Goal: Book appointment/travel/reservation

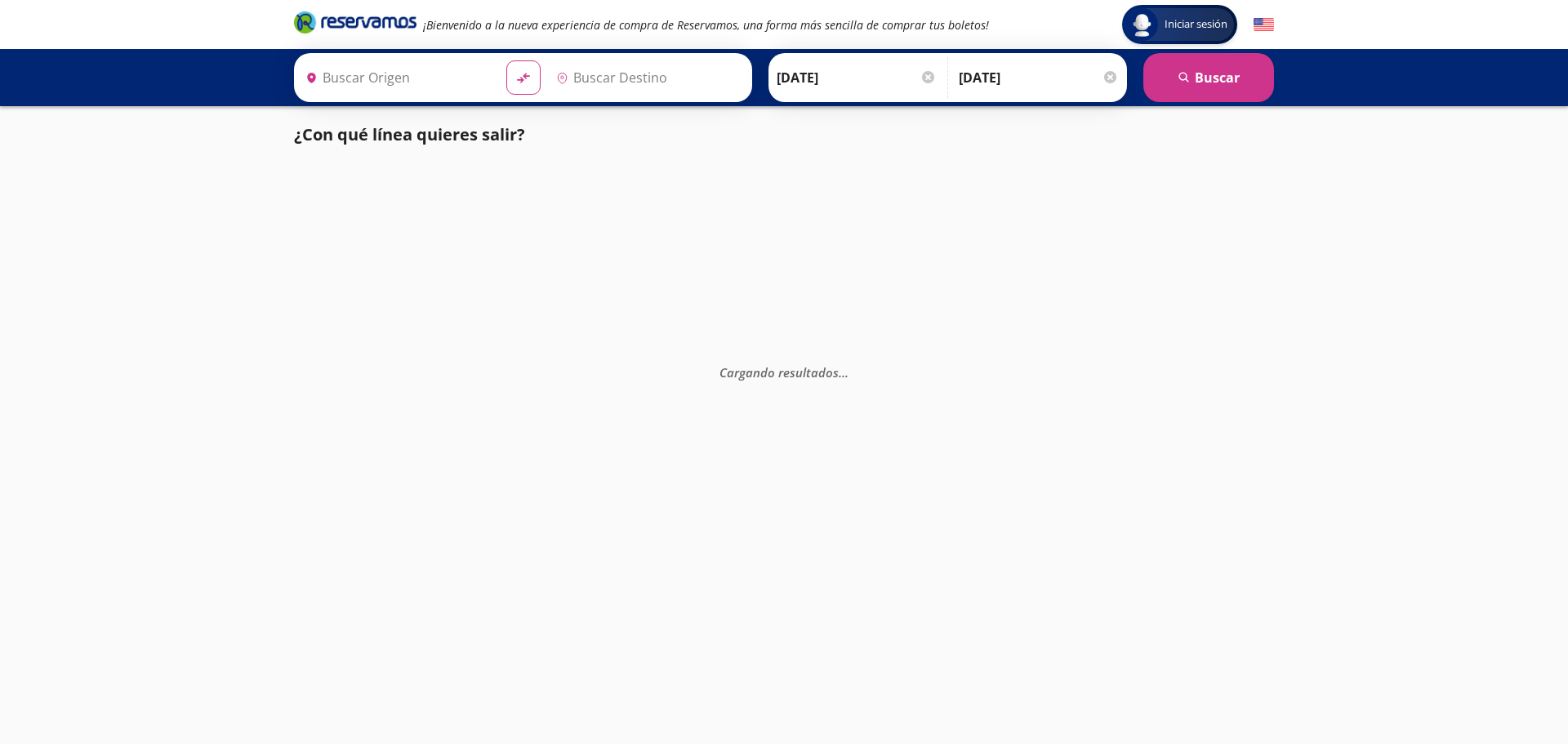
type input "Santiago de Querétaro, [GEOGRAPHIC_DATA]"
type input "[GEOGRAPHIC_DATA], [GEOGRAPHIC_DATA]"
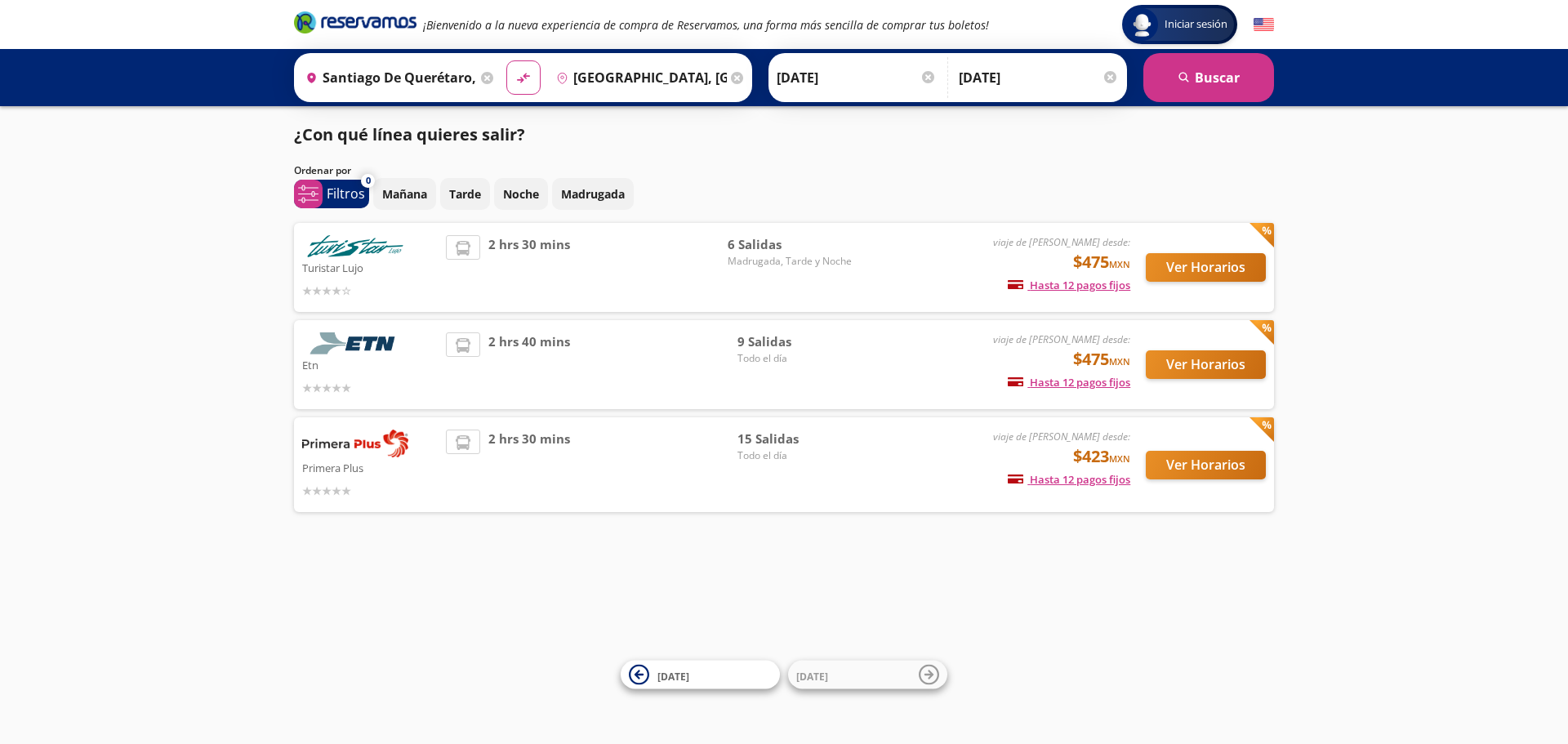
click at [368, 72] on input "Santiago de Querétaro, [GEOGRAPHIC_DATA]" at bounding box center [388, 78] width 178 height 41
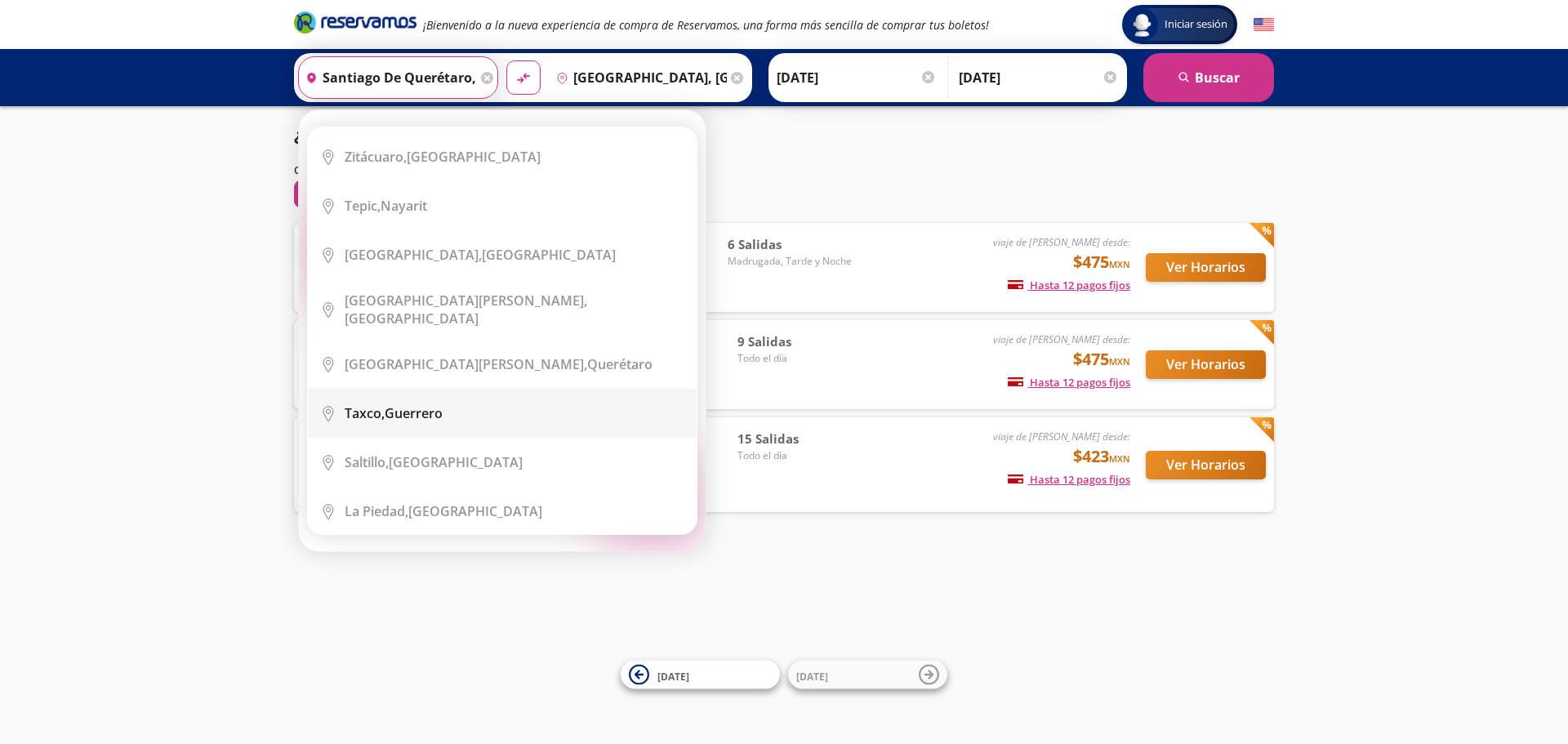
scroll to position [1879, 0]
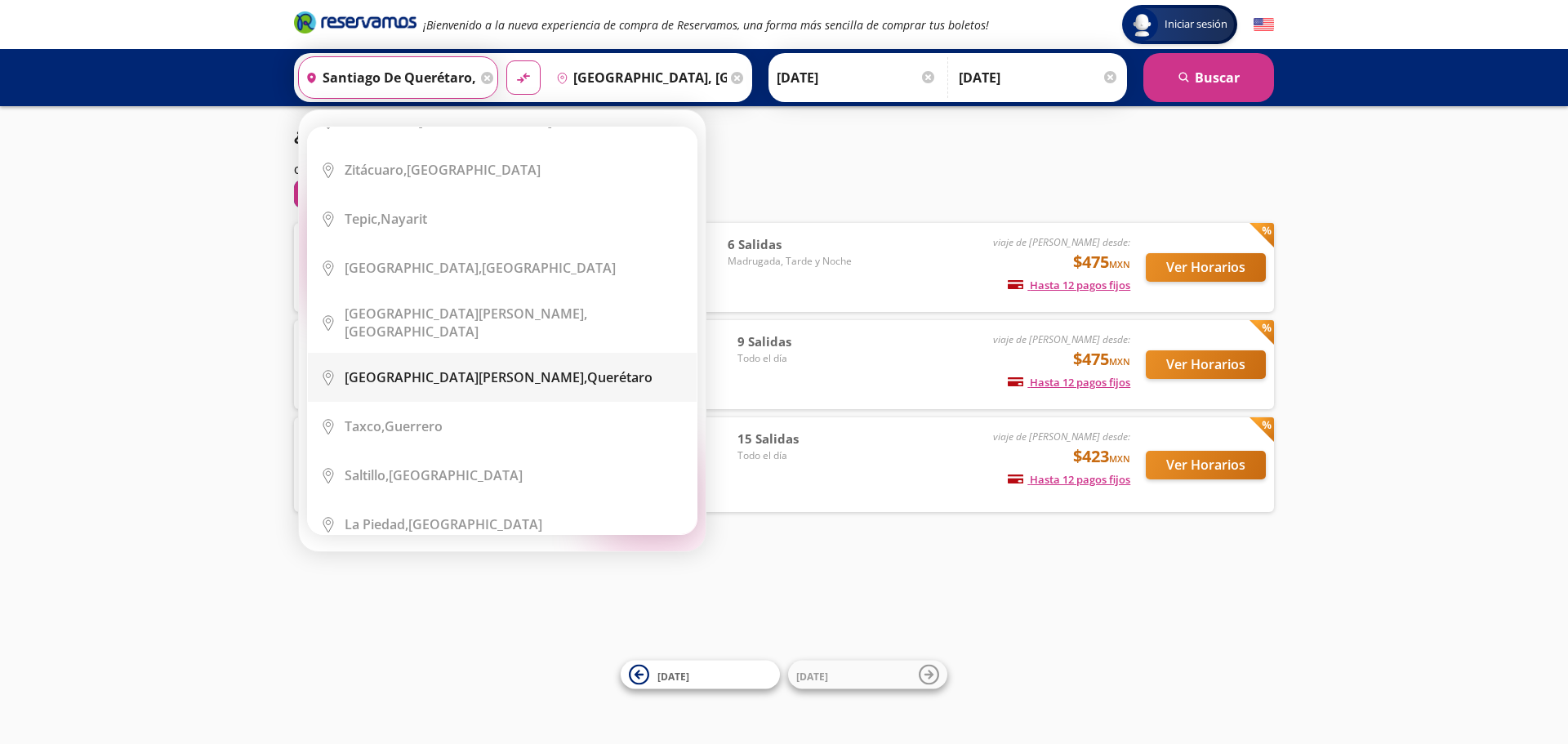
click at [487, 369] on div "[GEOGRAPHIC_DATA][PERSON_NAME], [GEOGRAPHIC_DATA]" at bounding box center [499, 378] width 308 height 18
type input "[GEOGRAPHIC_DATA][PERSON_NAME], [GEOGRAPHIC_DATA]"
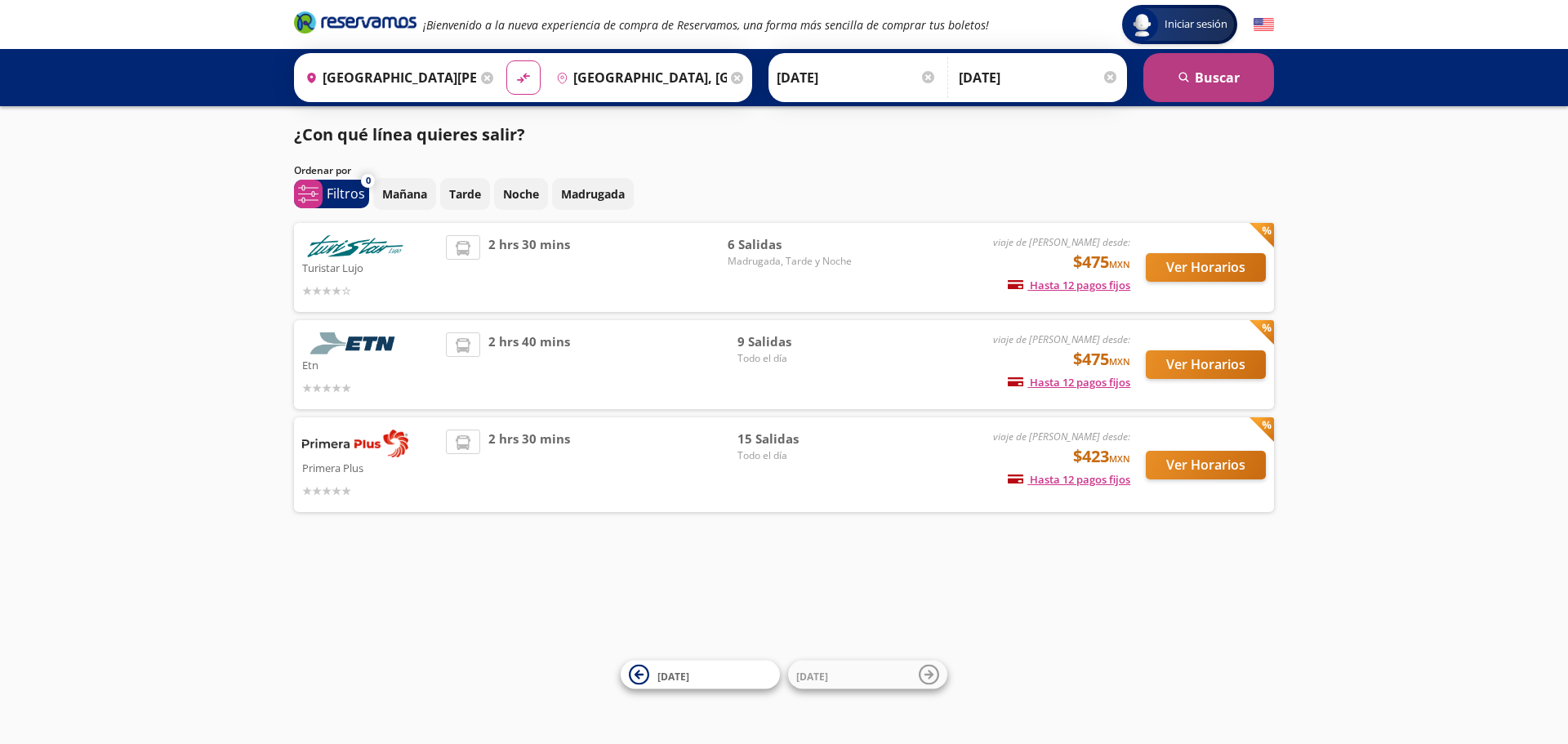
click at [1226, 83] on button "search [GEOGRAPHIC_DATA]" at bounding box center [1209, 78] width 131 height 49
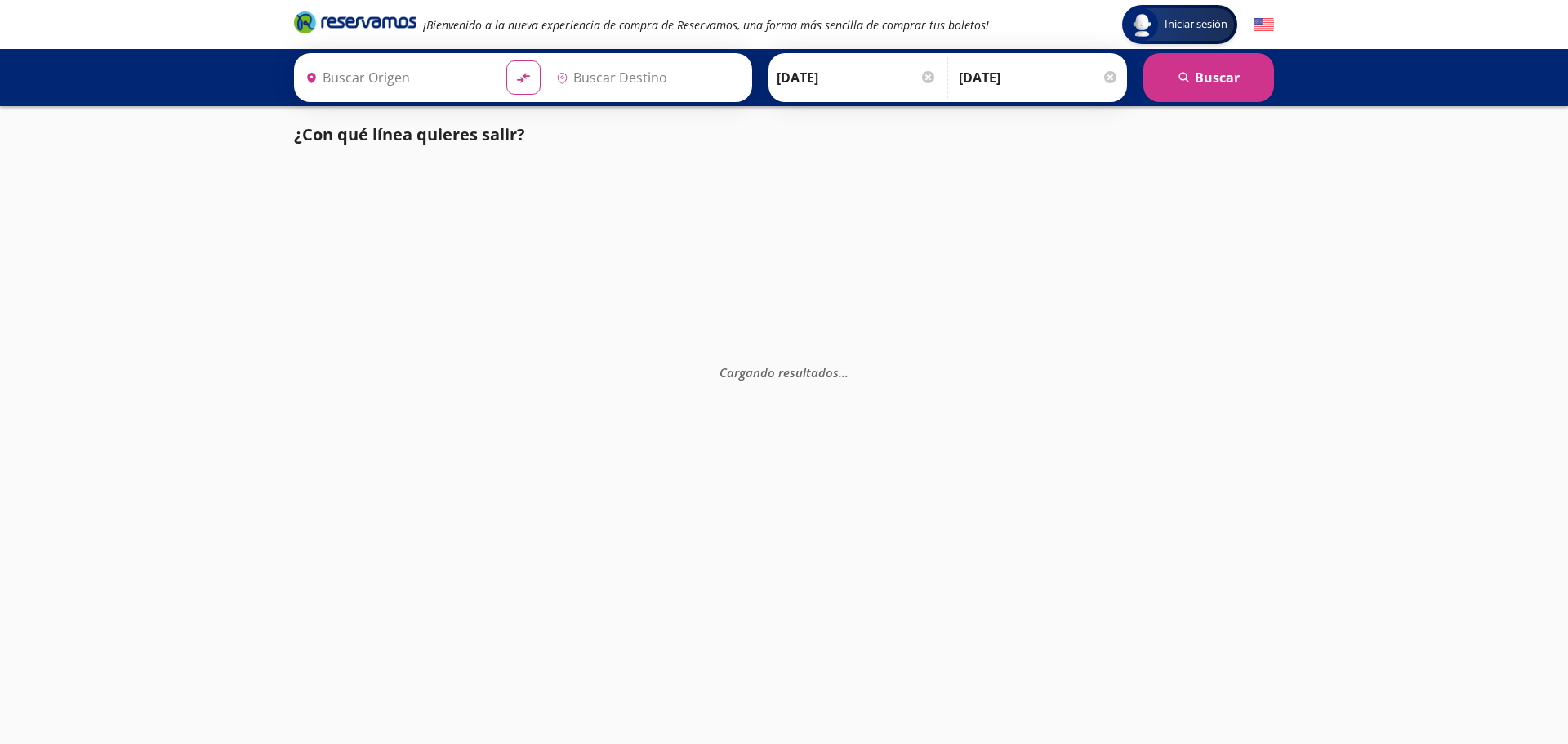
type input "[GEOGRAPHIC_DATA], [GEOGRAPHIC_DATA]"
type input "[GEOGRAPHIC_DATA][PERSON_NAME], [GEOGRAPHIC_DATA]"
